Goal: Task Accomplishment & Management: Complete application form

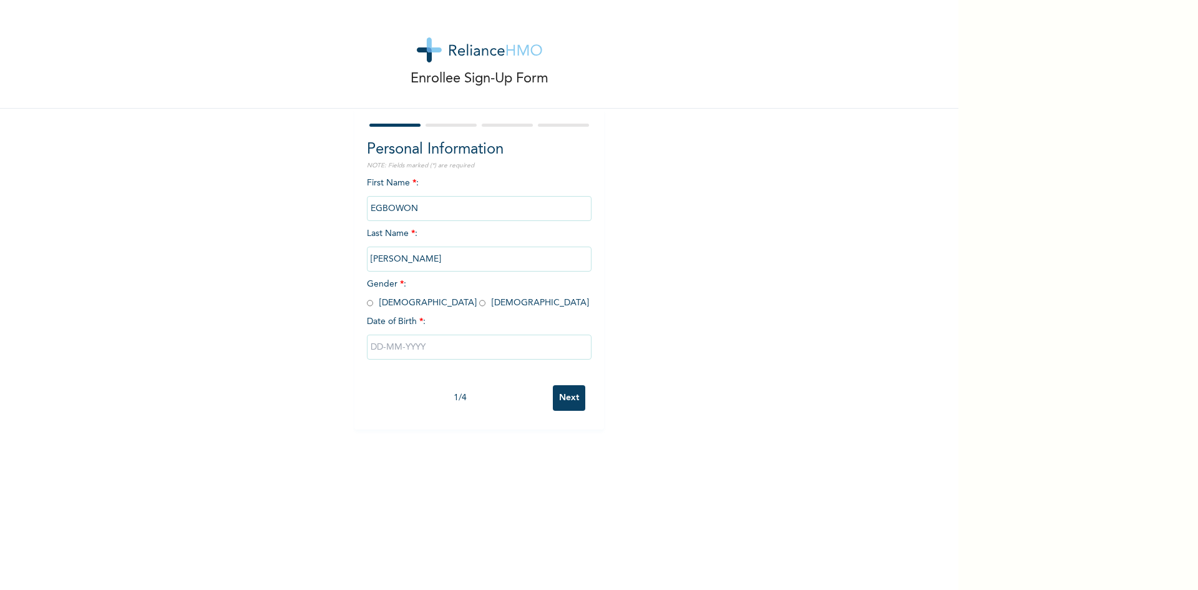
click at [367, 303] on input "radio" at bounding box center [370, 303] width 6 height 12
radio input "true"
click at [387, 349] on input "text" at bounding box center [479, 346] width 225 height 25
select select "7"
click at [518, 396] on select "2025 2024 2023 2022 2021 2020 2019 2018 2017 2016 2015 2014 2013 2012 2011 2010…" at bounding box center [516, 396] width 44 height 25
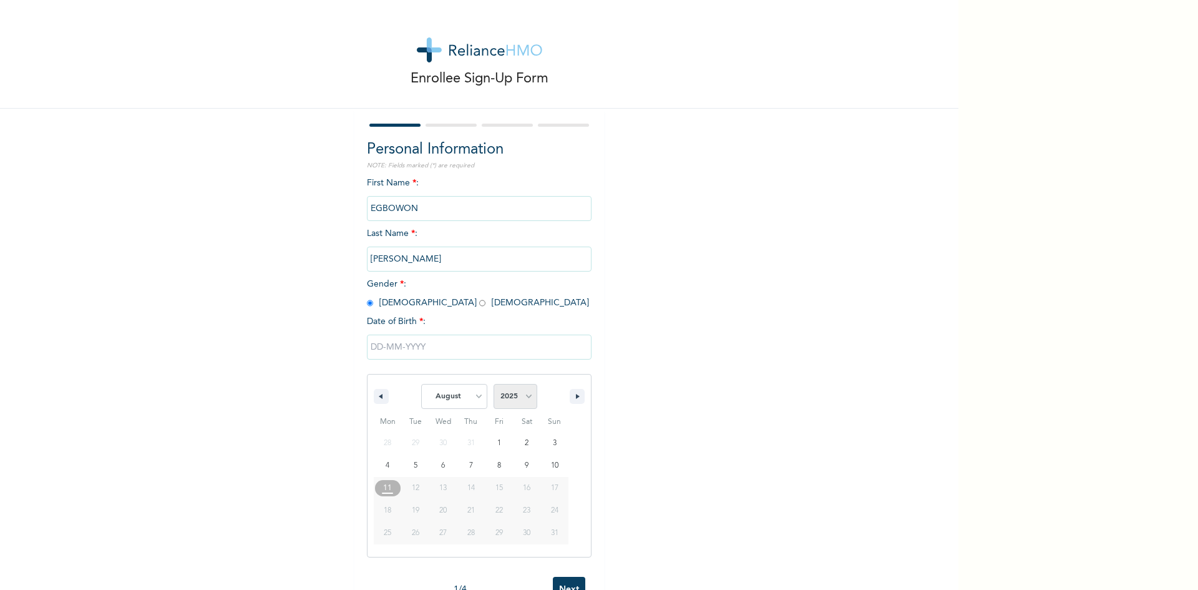
select select "1982"
click at [494, 384] on select "2025 2024 2023 2022 2021 2020 2019 2018 2017 2016 2015 2014 2013 2012 2011 2010…" at bounding box center [516, 396] width 44 height 25
type input "[DATE]"
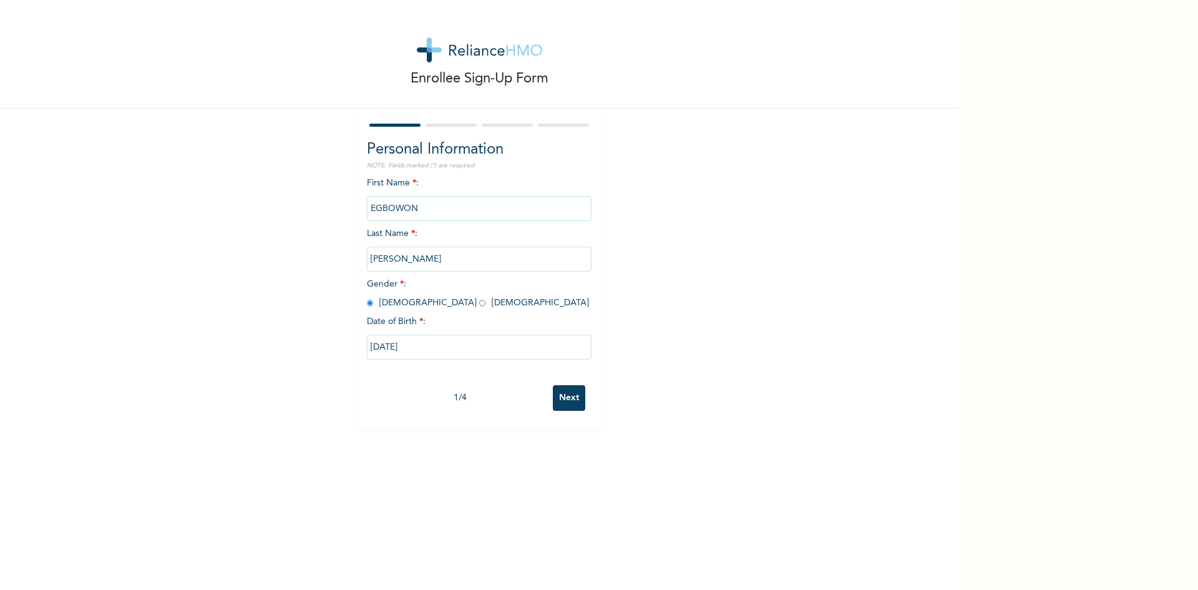
click at [567, 396] on input "Next" at bounding box center [569, 398] width 32 height 26
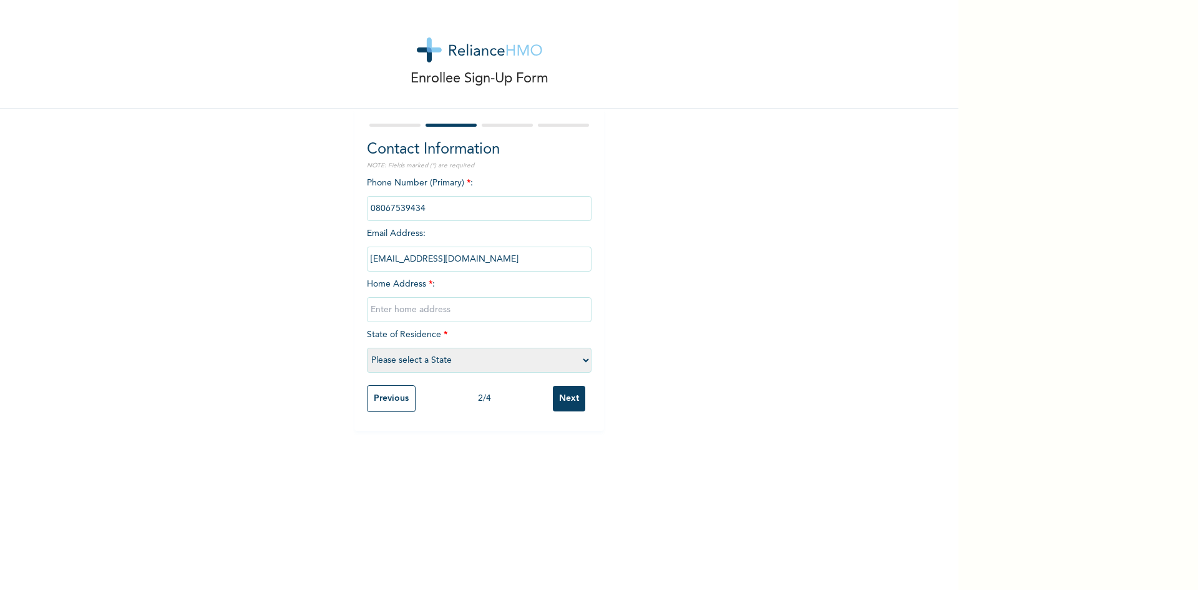
click at [423, 313] on input "text" at bounding box center [479, 309] width 225 height 25
type input "[STREET_ADDRESS] lagos"
click at [484, 367] on select "Please select a State [PERSON_NAME] (FCT) [PERSON_NAME] Ibom [GEOGRAPHIC_DATA] …" at bounding box center [479, 360] width 225 height 25
select select "25"
click at [367, 348] on select "Please select a State [PERSON_NAME] (FCT) [PERSON_NAME] Ibom [GEOGRAPHIC_DATA] …" at bounding box center [479, 360] width 225 height 25
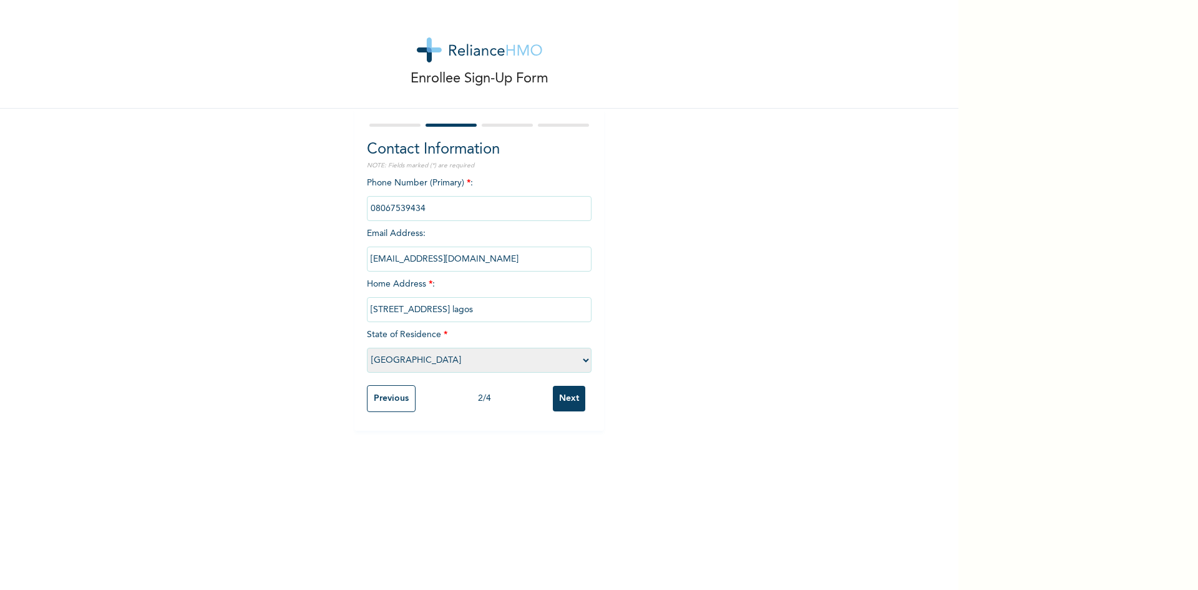
click at [562, 392] on input "Next" at bounding box center [569, 399] width 32 height 26
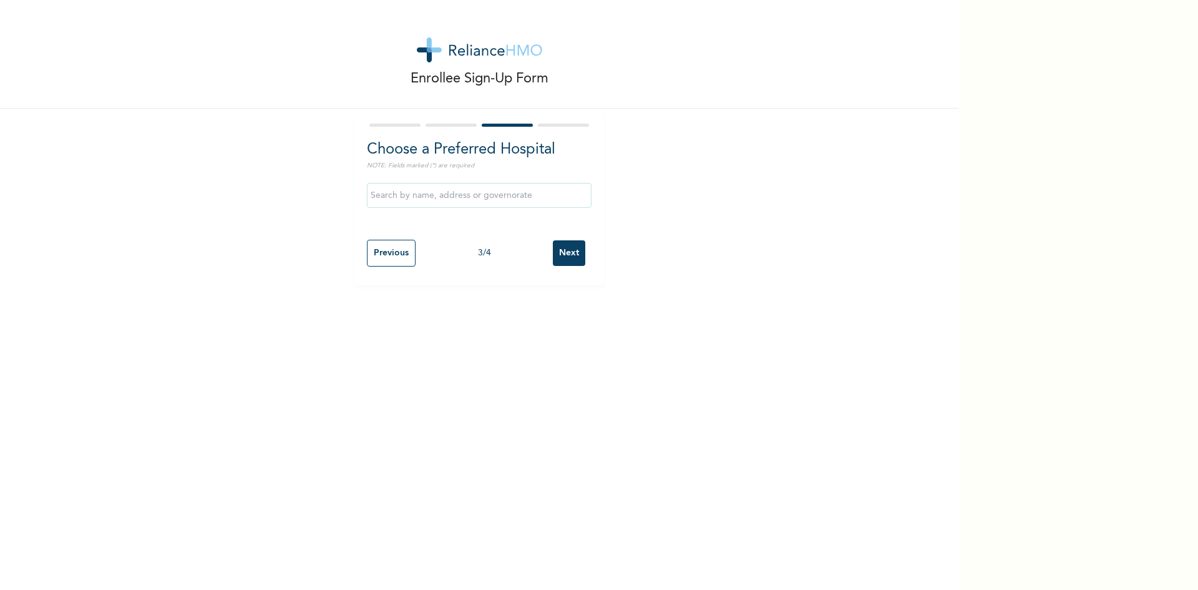
click at [571, 251] on input "Next" at bounding box center [569, 253] width 32 height 26
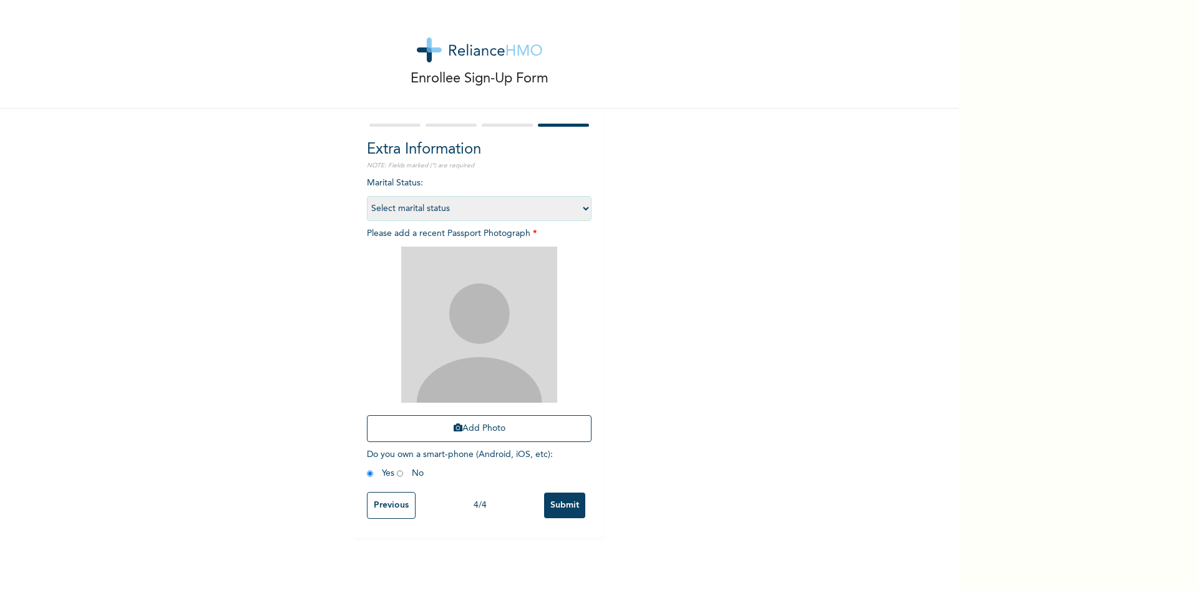
click at [456, 213] on select "Select marital status [DEMOGRAPHIC_DATA] Married [DEMOGRAPHIC_DATA] Widow/[DEMO…" at bounding box center [479, 208] width 225 height 25
select select "1"
click at [367, 196] on select "Select marital status [DEMOGRAPHIC_DATA] Married [DEMOGRAPHIC_DATA] Widow/[DEMO…" at bounding box center [479, 208] width 225 height 25
click at [458, 428] on button "Add Photo" at bounding box center [479, 428] width 225 height 27
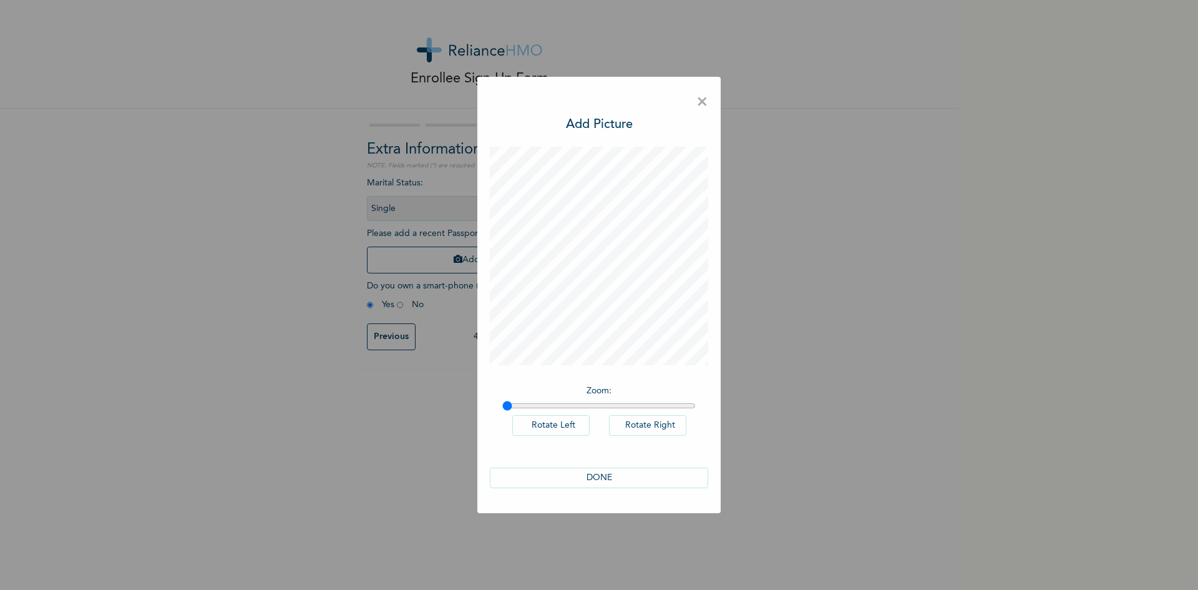
click at [588, 474] on button "DONE" at bounding box center [599, 477] width 218 height 21
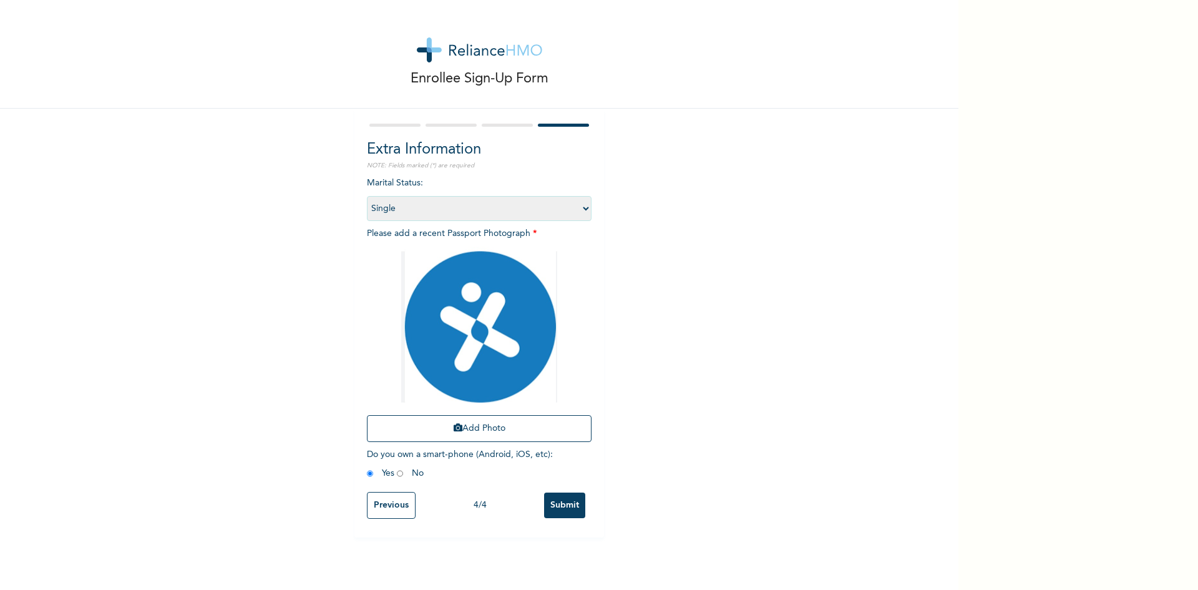
click at [561, 506] on input "Submit" at bounding box center [564, 505] width 41 height 26
